Goal: Task Accomplishment & Management: Manage account settings

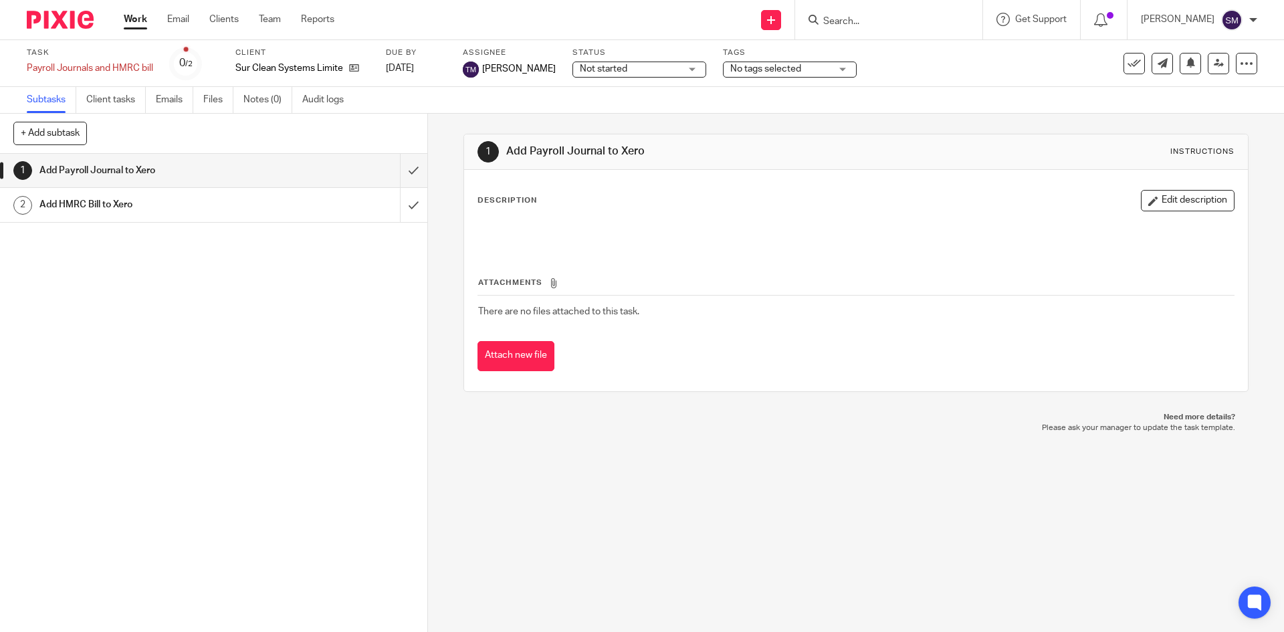
click at [922, 22] on input "Search" at bounding box center [882, 22] width 120 height 12
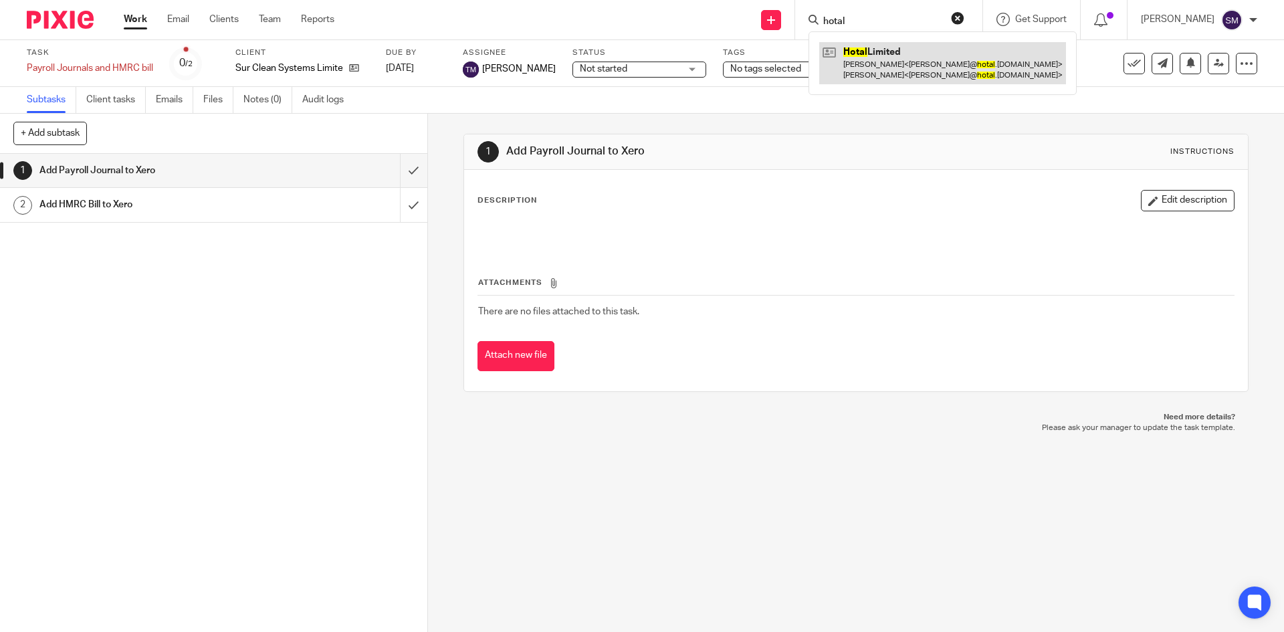
type input "hotal"
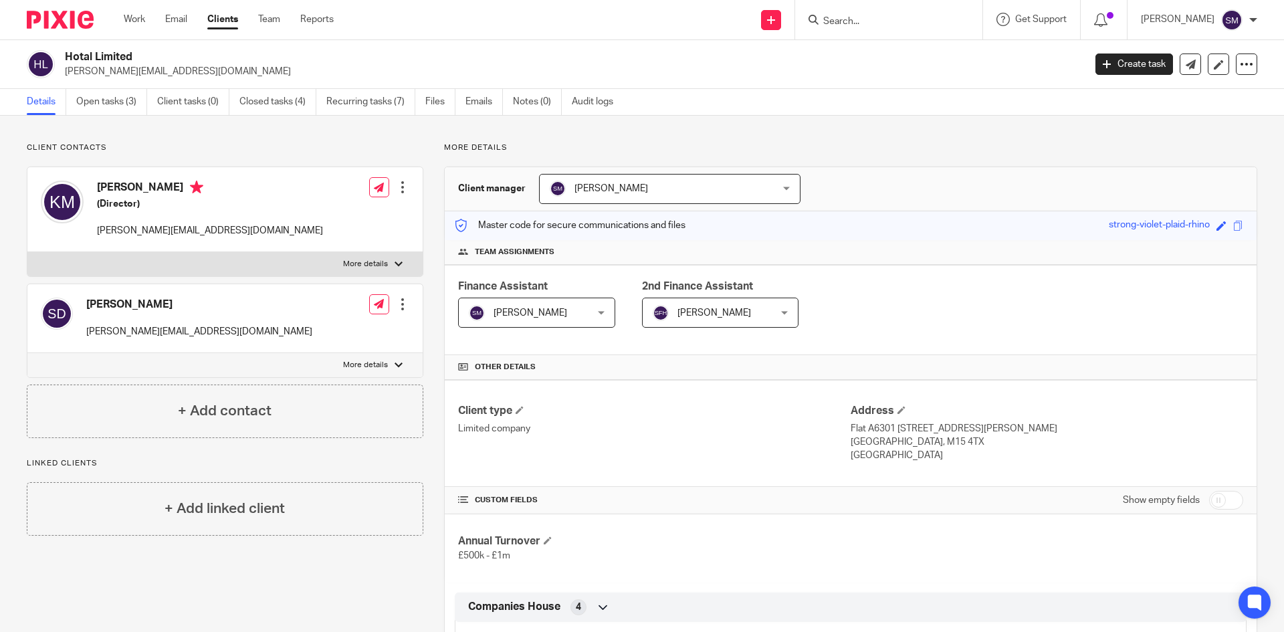
click at [397, 301] on div at bounding box center [402, 304] width 13 height 13
click at [309, 332] on link "Edit contact" at bounding box center [339, 333] width 128 height 19
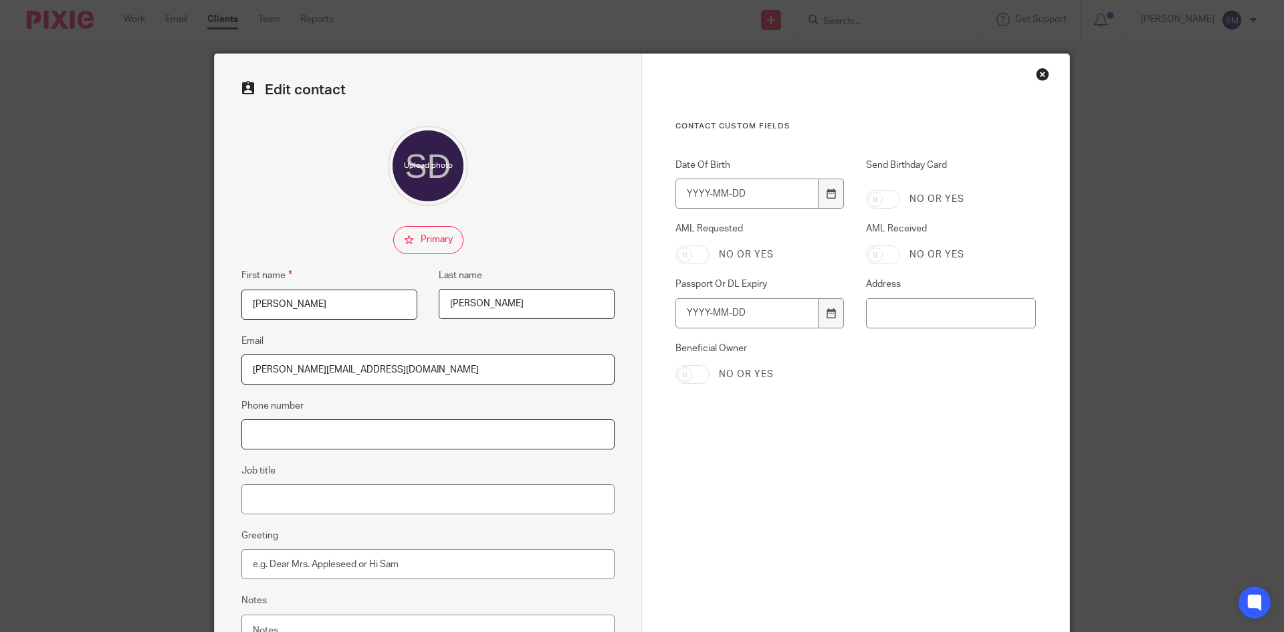
click at [260, 435] on input "Phone number" at bounding box center [427, 434] width 373 height 30
type input "07418 627 527"
click at [274, 497] on input "Job title" at bounding box center [427, 499] width 373 height 30
click at [282, 497] on input "Head o9f People & Culture" at bounding box center [427, 499] width 373 height 30
type input "Head of People & Culture"
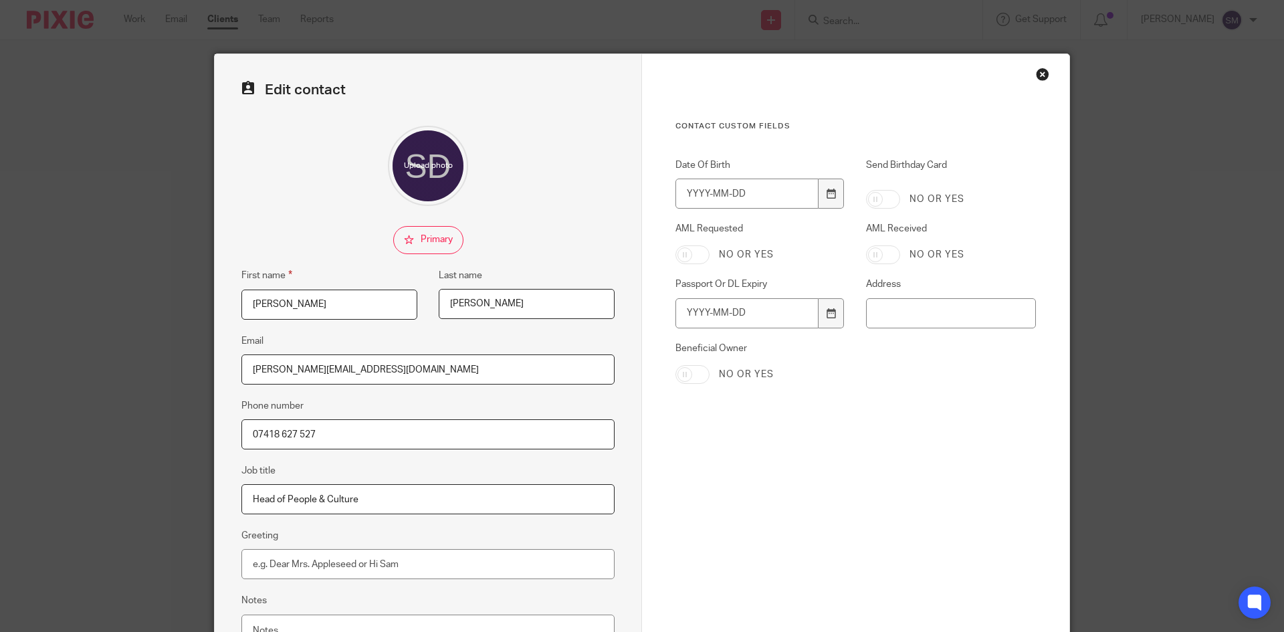
click at [122, 530] on div "Edit contact First name Sammy Last name Dawson Email sammy@hotal.co.uk Phone nu…" at bounding box center [642, 316] width 1284 height 632
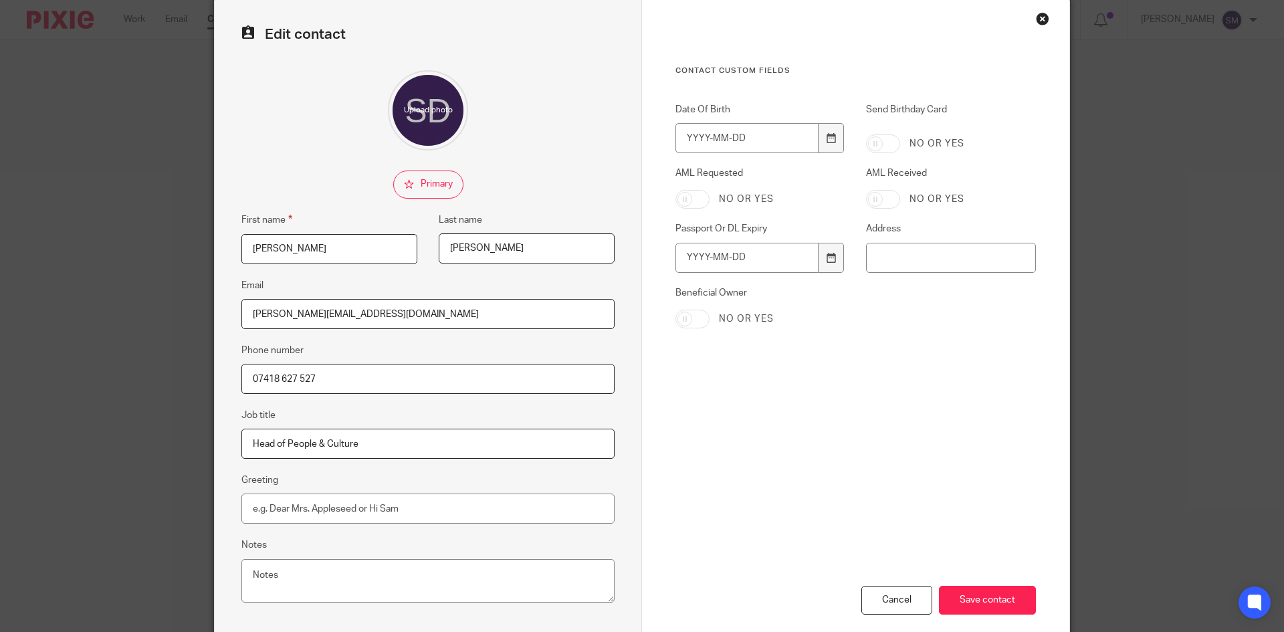
scroll to position [126, 0]
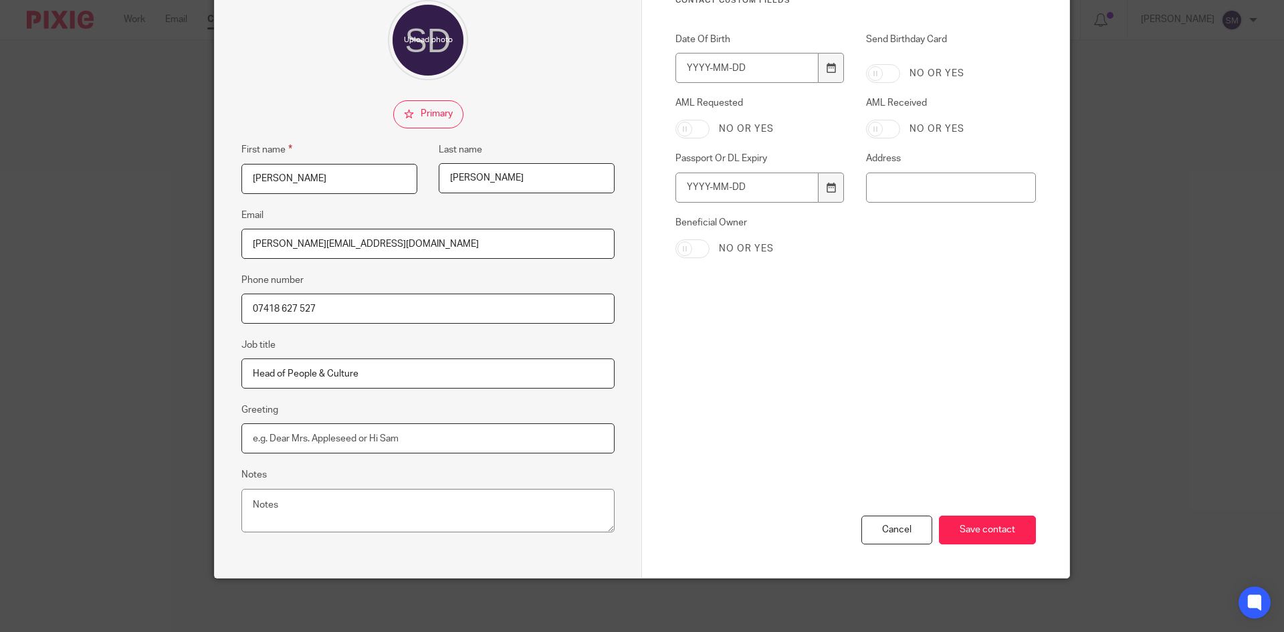
click at [252, 441] on input "Greeting" at bounding box center [427, 438] width 373 height 30
type input "Sammy"
click at [811, 394] on div "Cancel Save contact" at bounding box center [855, 486] width 360 height 184
click at [993, 535] on input "Save contact" at bounding box center [987, 530] width 97 height 29
click at [977, 532] on input "Save contact" at bounding box center [987, 530] width 97 height 29
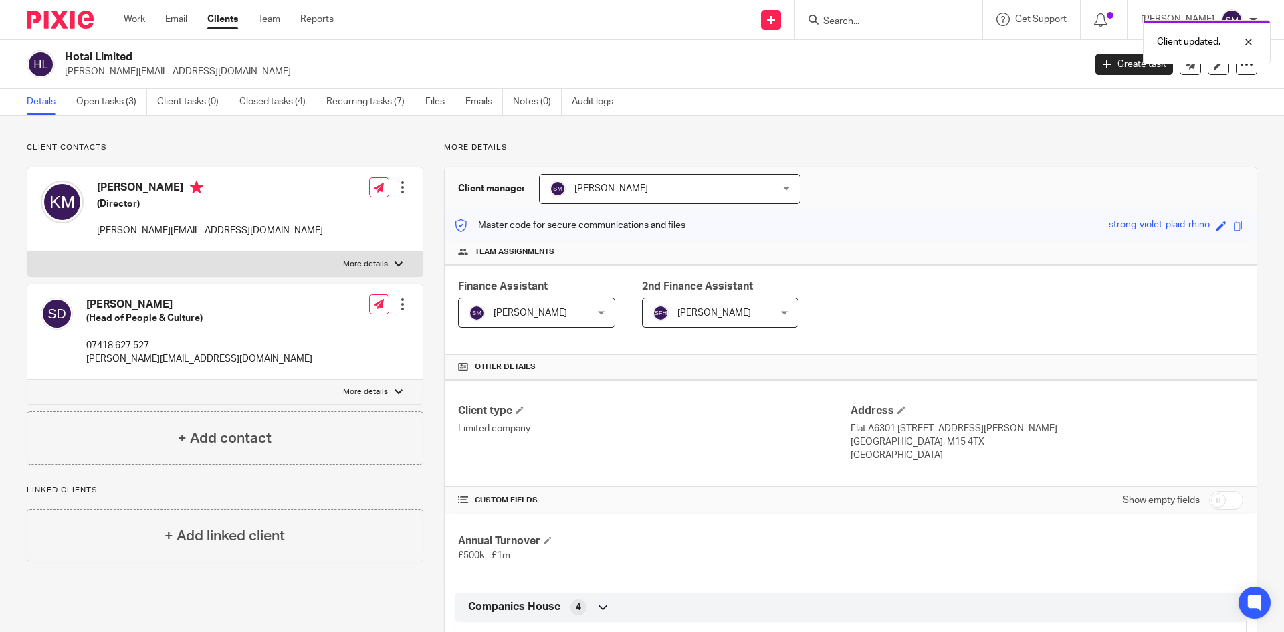
click at [396, 188] on div at bounding box center [402, 187] width 13 height 13
click at [303, 215] on link "Edit contact" at bounding box center [339, 216] width 128 height 19
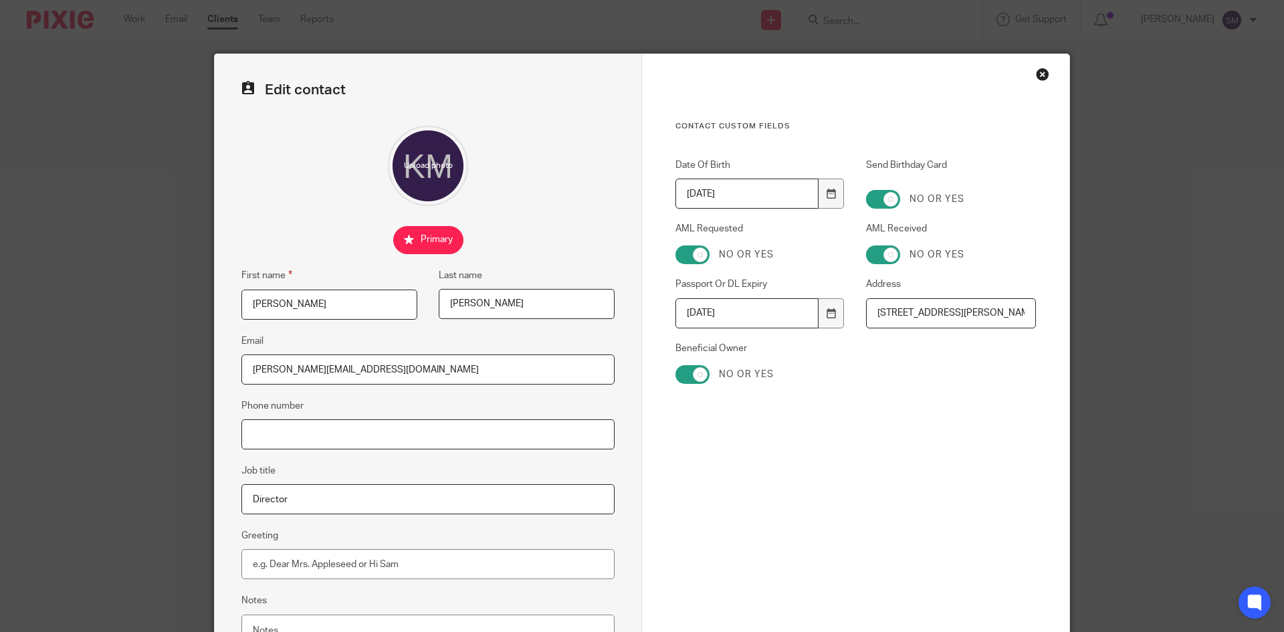
click at [273, 435] on input "Phone number" at bounding box center [427, 434] width 373 height 30
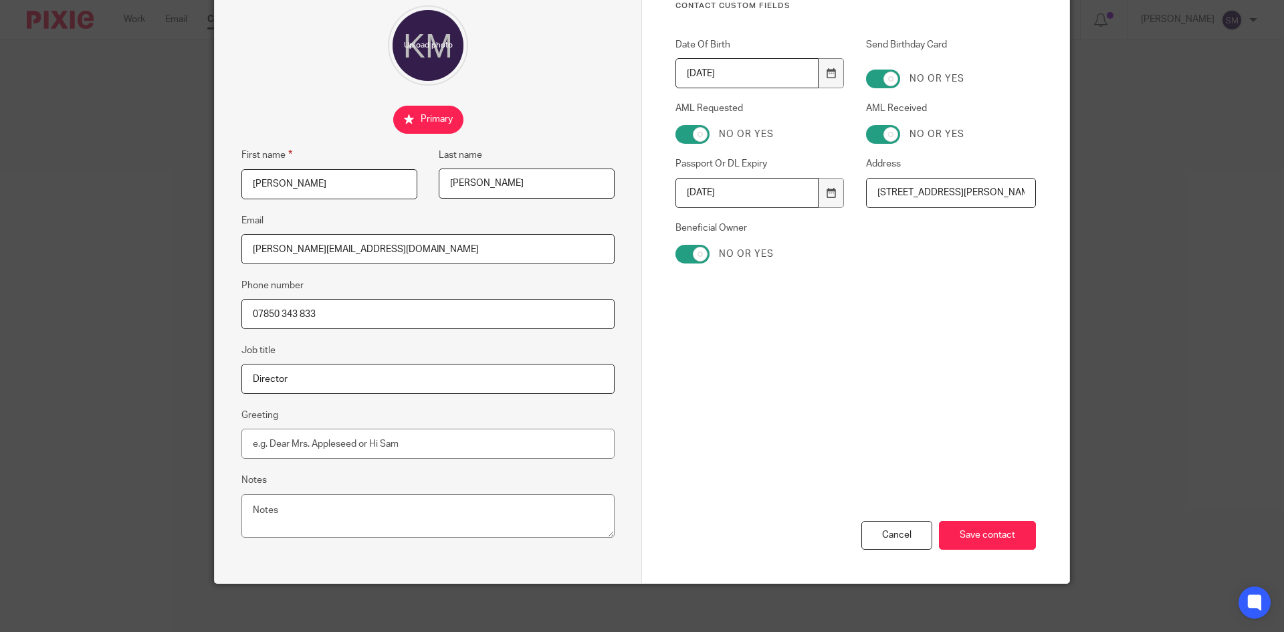
scroll to position [126, 0]
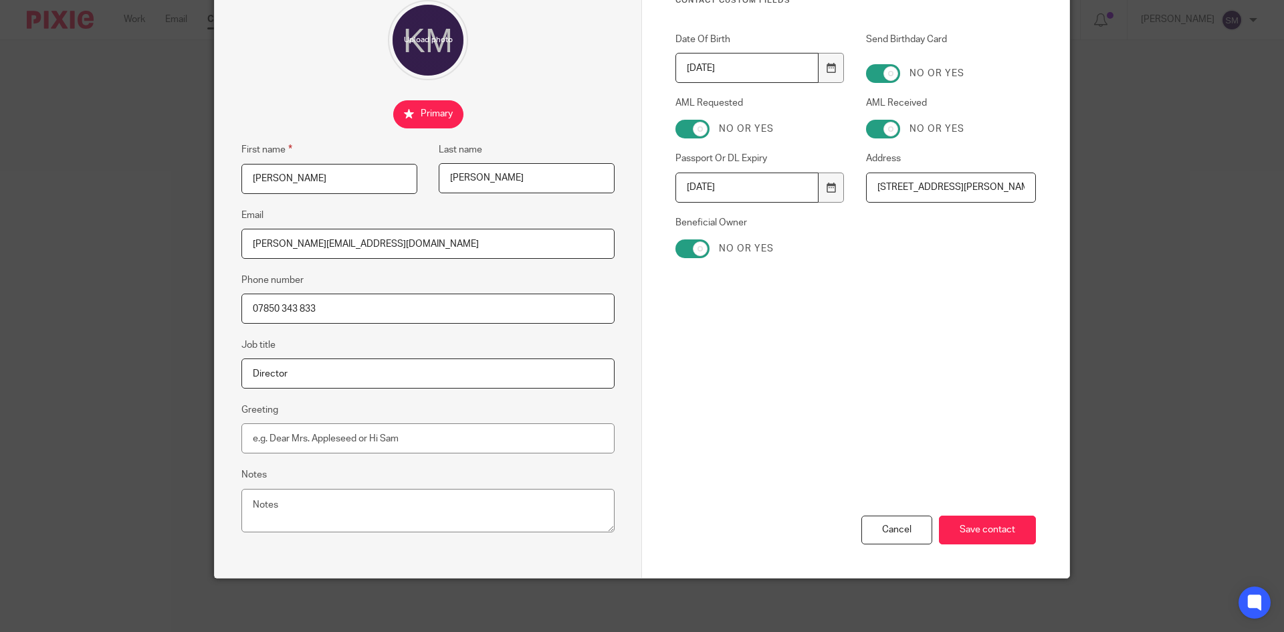
type input "07850 343 833"
click at [253, 438] on input "Greeting" at bounding box center [427, 438] width 373 height 30
type input "Kris"
click at [992, 526] on input "Save contact" at bounding box center [987, 530] width 97 height 29
click at [982, 528] on input "Save contact" at bounding box center [987, 530] width 97 height 29
